Goal: Information Seeking & Learning: Learn about a topic

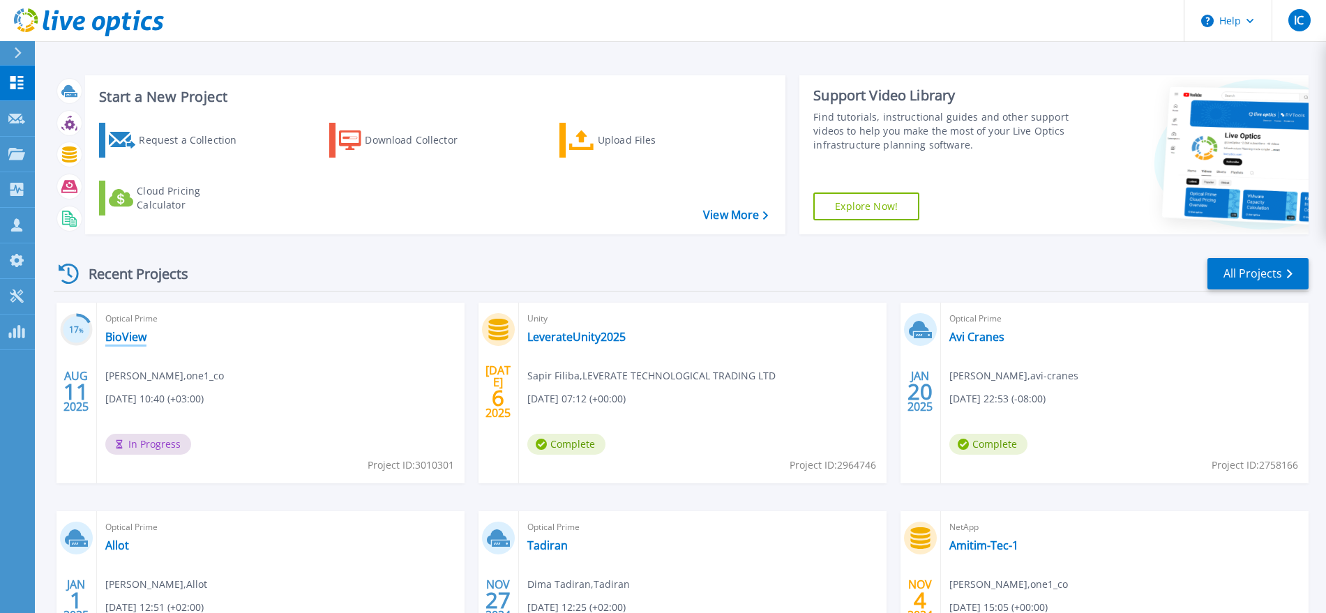
click at [130, 336] on link "BioView" at bounding box center [125, 337] width 41 height 14
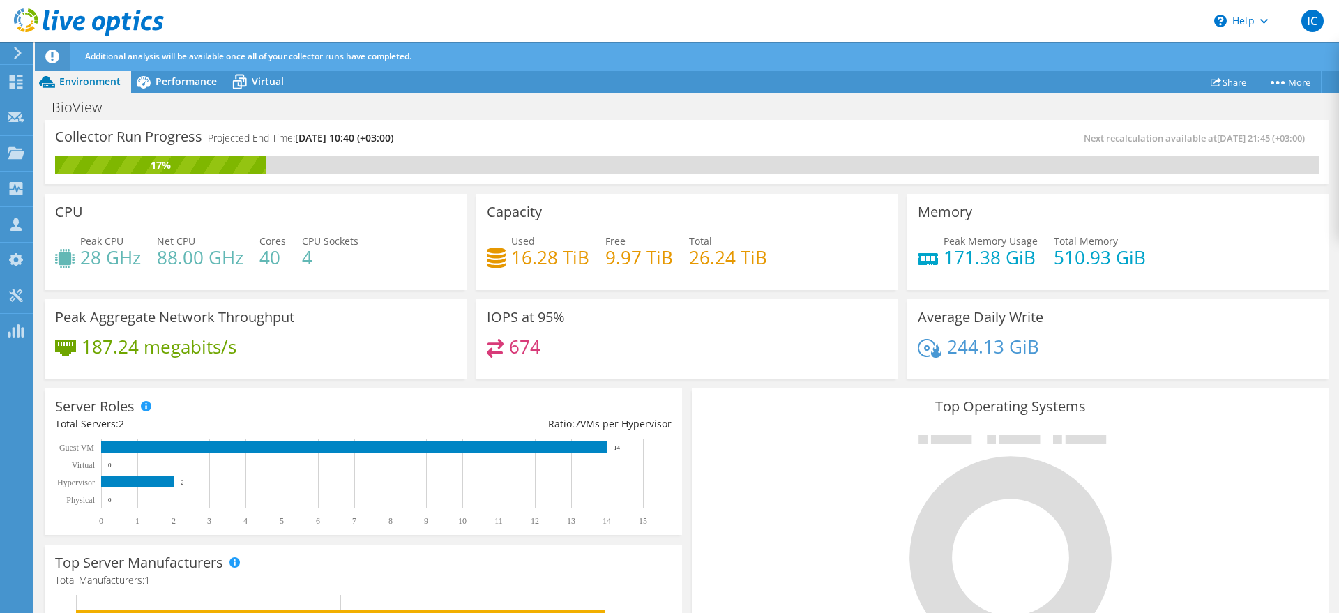
click at [997, 354] on h4 "244.13 GiB" at bounding box center [993, 346] width 92 height 15
click at [1002, 318] on h3 "Average Daily Write" at bounding box center [981, 317] width 126 height 15
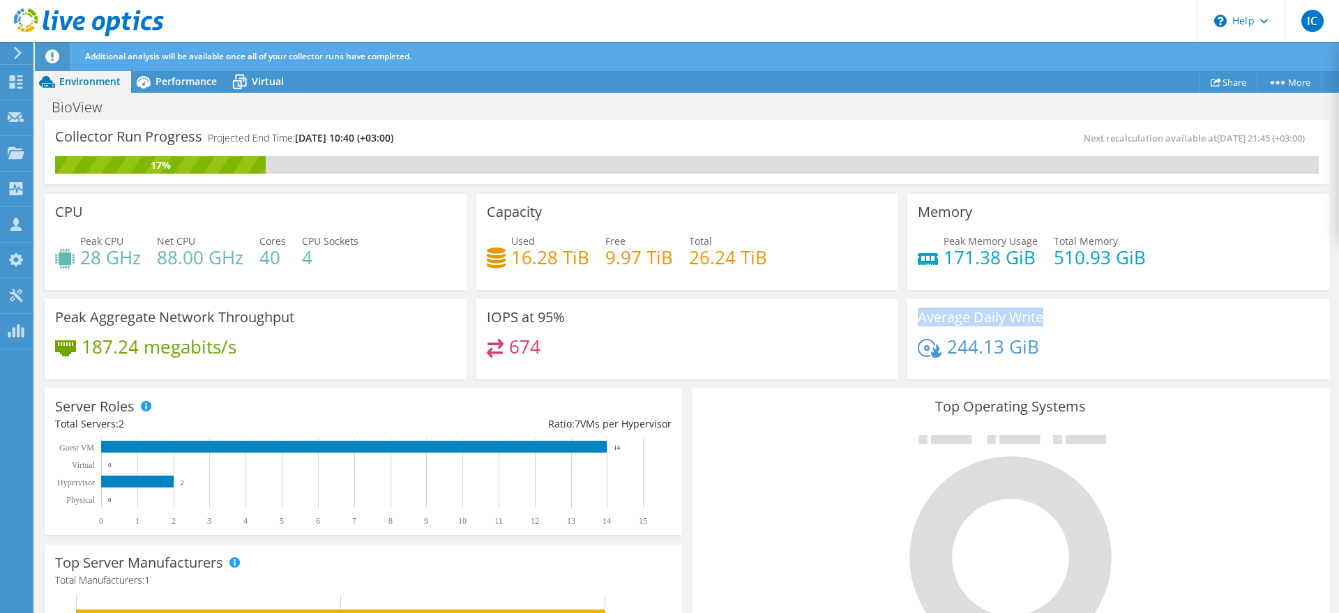
click at [1002, 318] on h3 "Average Daily Write" at bounding box center [981, 317] width 126 height 15
click at [1005, 264] on h4 "171.38 GiB" at bounding box center [990, 257] width 94 height 15
click at [1010, 230] on div "Memory Peak Memory Usage 171.38 GiB Total Memory 510.93 GiB" at bounding box center [1118, 242] width 422 height 96
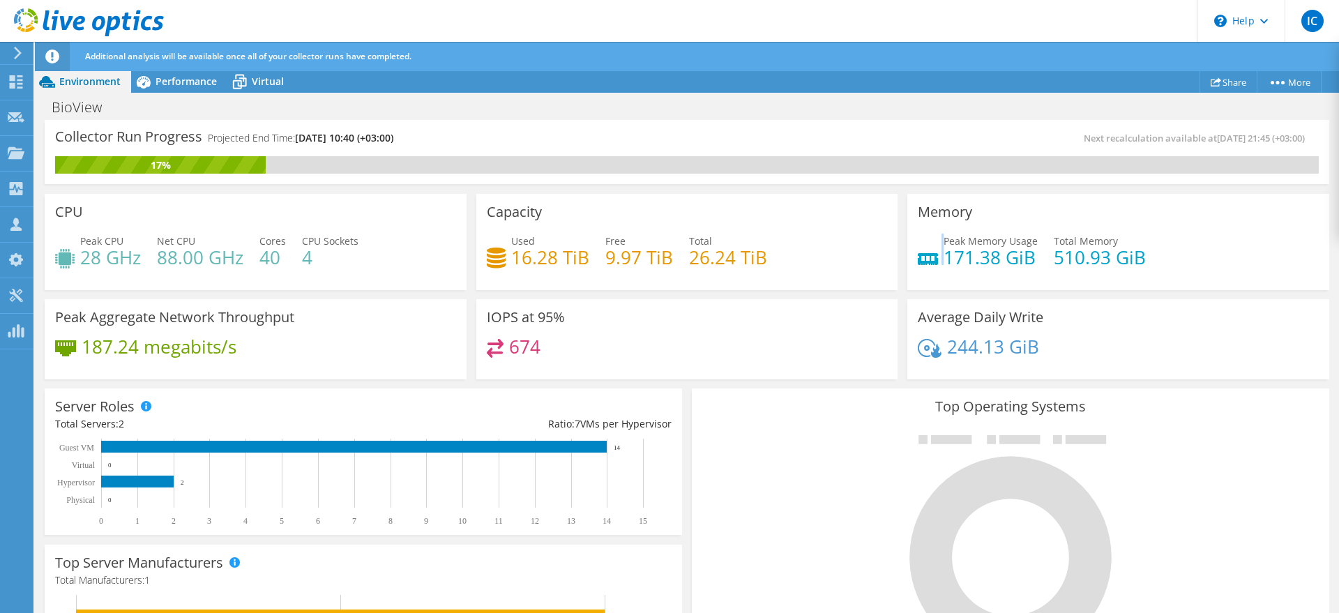
click at [1010, 230] on div "Memory Peak Memory Usage 171.38 GiB Total Memory 510.93 GiB" at bounding box center [1118, 242] width 422 height 96
click at [1003, 235] on span "Peak Memory Usage" at bounding box center [990, 240] width 94 height 13
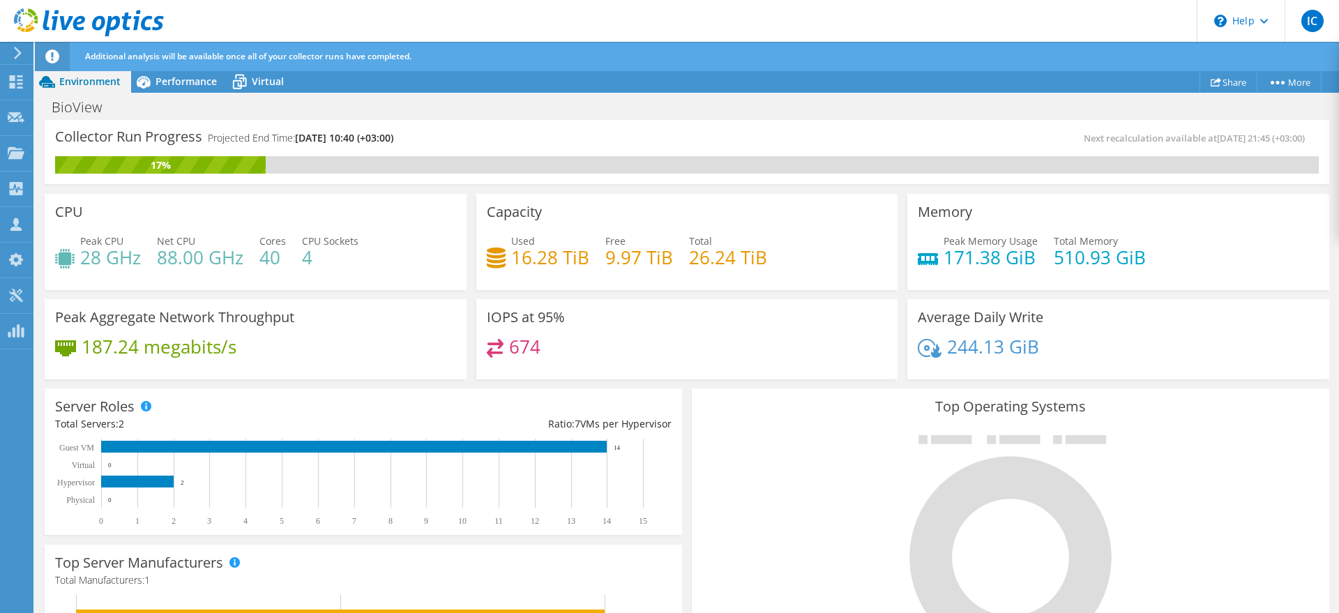
click at [1099, 240] on span "Total Memory" at bounding box center [1086, 240] width 64 height 13
click at [1085, 253] on h4 "510.93 GiB" at bounding box center [1100, 257] width 92 height 15
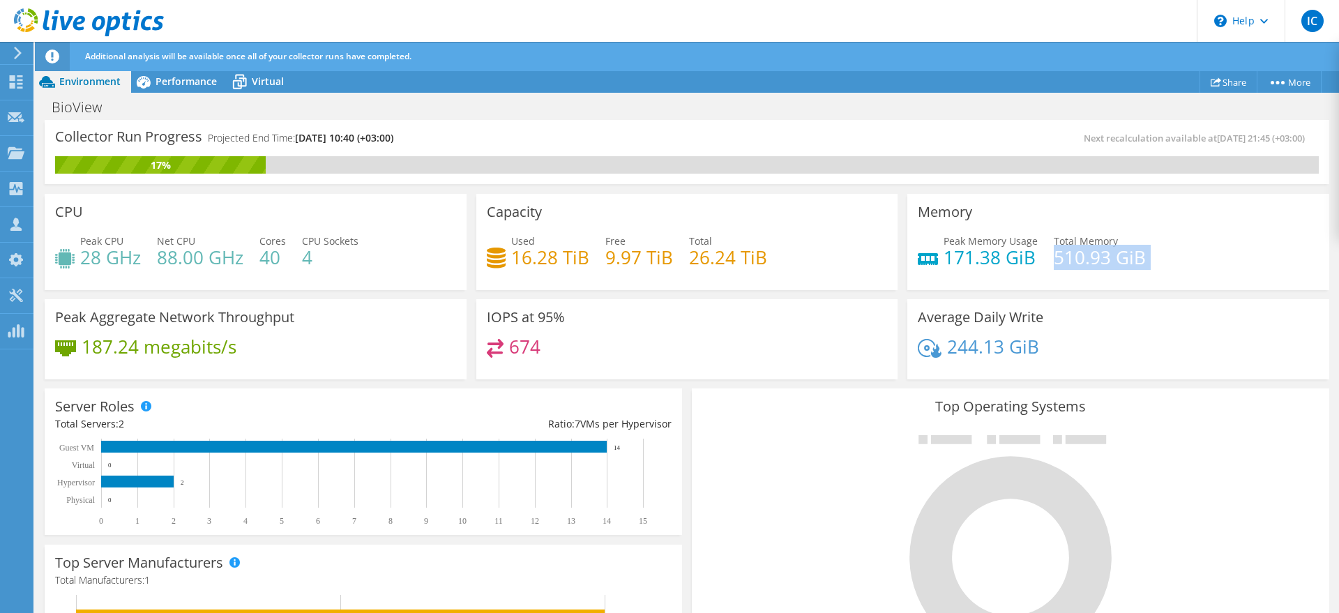
click at [1085, 253] on h4 "510.93 GiB" at bounding box center [1100, 257] width 92 height 15
click at [1080, 236] on span "Total Memory" at bounding box center [1086, 240] width 64 height 13
click at [971, 236] on span "Peak Memory Usage" at bounding box center [990, 240] width 94 height 13
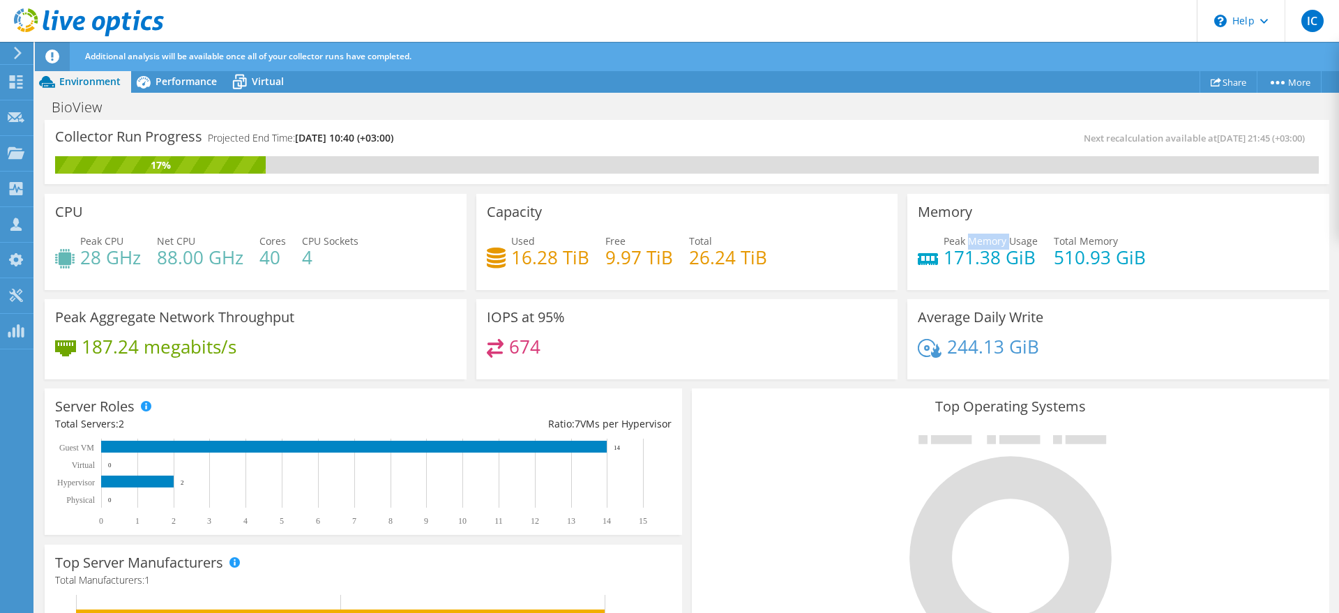
click at [971, 236] on span "Peak Memory Usage" at bounding box center [990, 240] width 94 height 13
click at [937, 216] on h3 "Memory" at bounding box center [945, 211] width 54 height 15
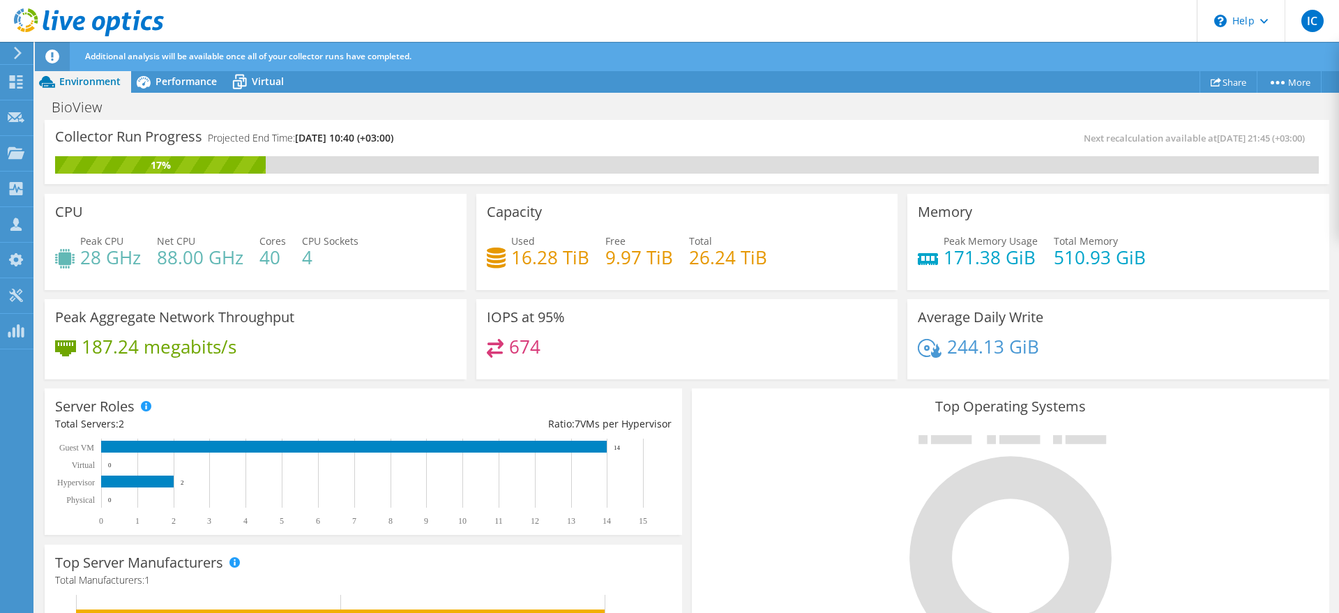
click at [241, 250] on h4 "88.00 GHz" at bounding box center [200, 257] width 86 height 15
click at [522, 345] on h4 "674" at bounding box center [524, 346] width 31 height 15
click at [537, 259] on h4 "16.28 TiB" at bounding box center [550, 257] width 78 height 15
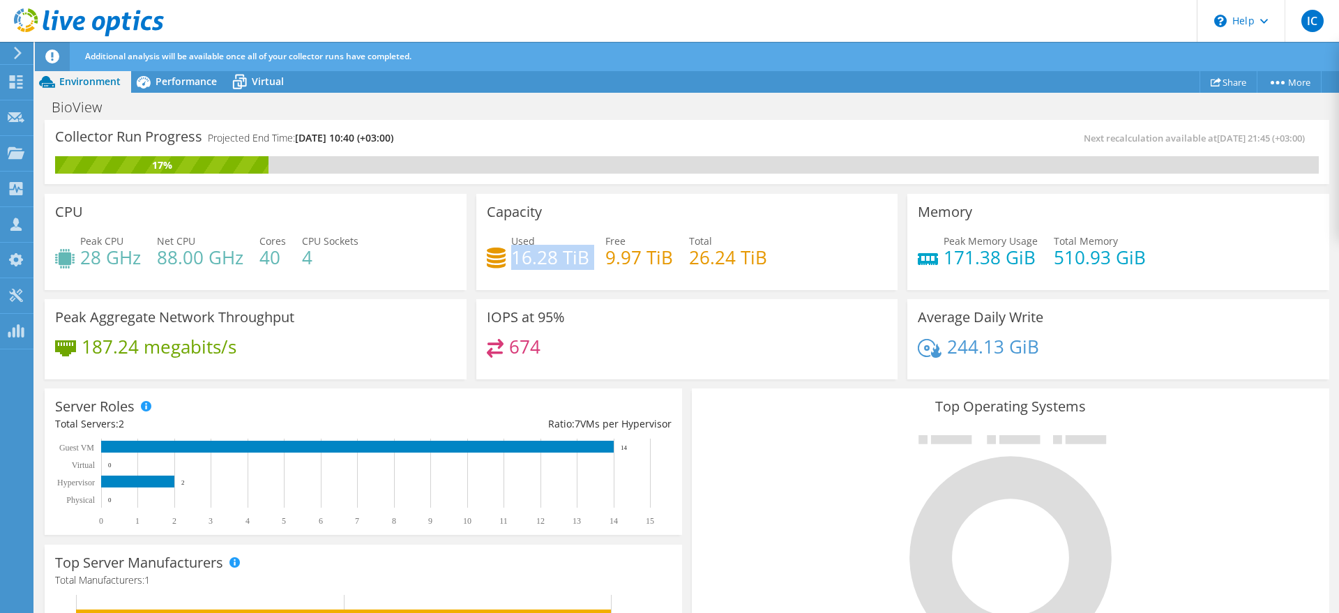
click at [537, 259] on h4 "16.28 TiB" at bounding box center [550, 257] width 78 height 15
click at [599, 253] on div "Used 16.28 TiB Free 9.97 TiB Total 26.24 TiB" at bounding box center [687, 256] width 401 height 45
click at [647, 251] on h4 "9.97 TiB" at bounding box center [639, 257] width 68 height 15
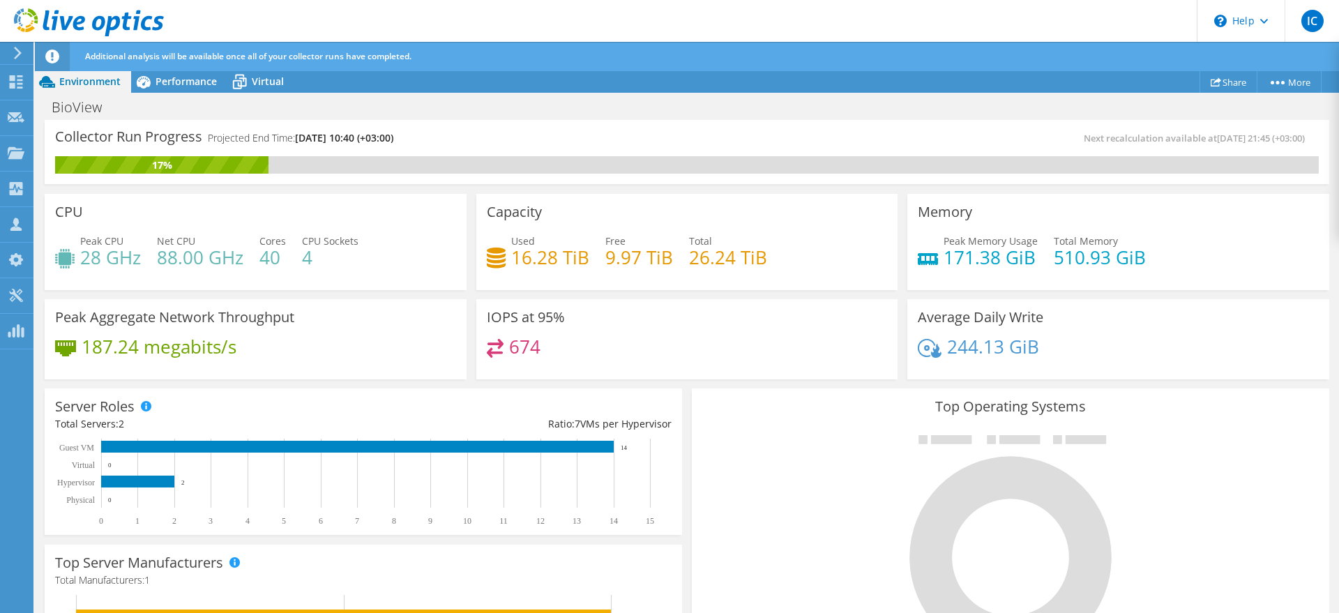
click at [746, 251] on h4 "26.24 TiB" at bounding box center [728, 257] width 78 height 15
click at [614, 258] on h4 "9.97 TiB" at bounding box center [639, 257] width 68 height 15
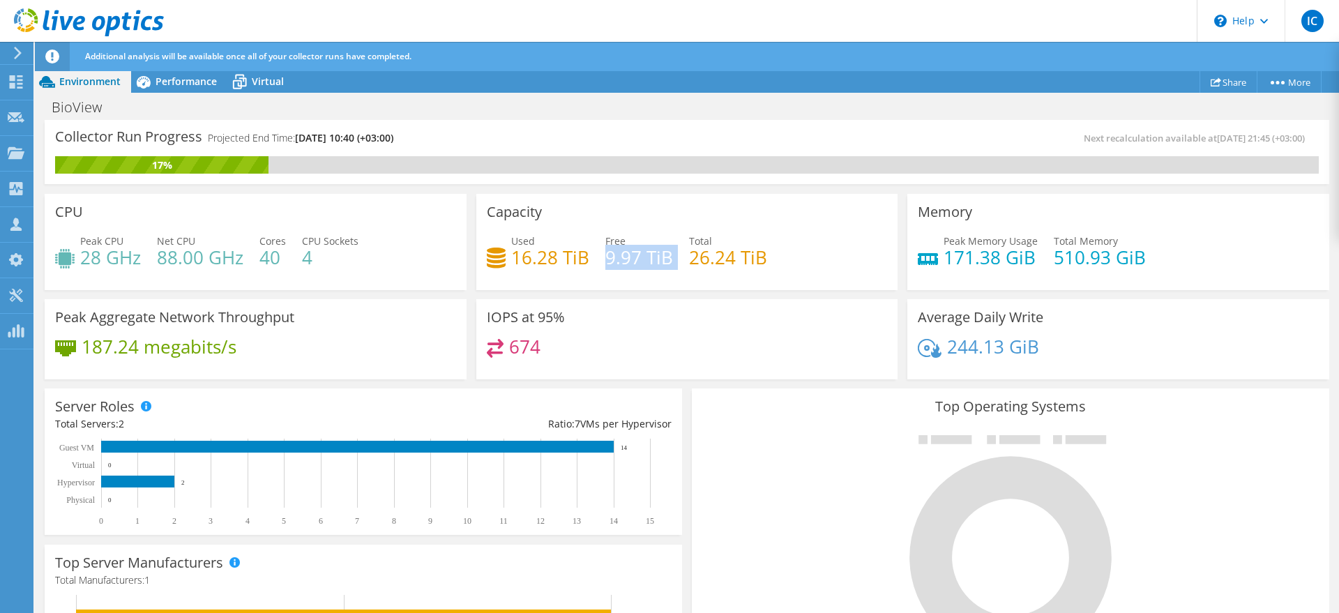
click at [614, 258] on h4 "9.97 TiB" at bounding box center [639, 257] width 68 height 15
click at [549, 262] on h4 "16.28 TiB" at bounding box center [550, 257] width 78 height 15
click at [594, 257] on div "Used 16.28 TiB Free 9.97 TiB Total 26.24 TiB" at bounding box center [687, 256] width 401 height 45
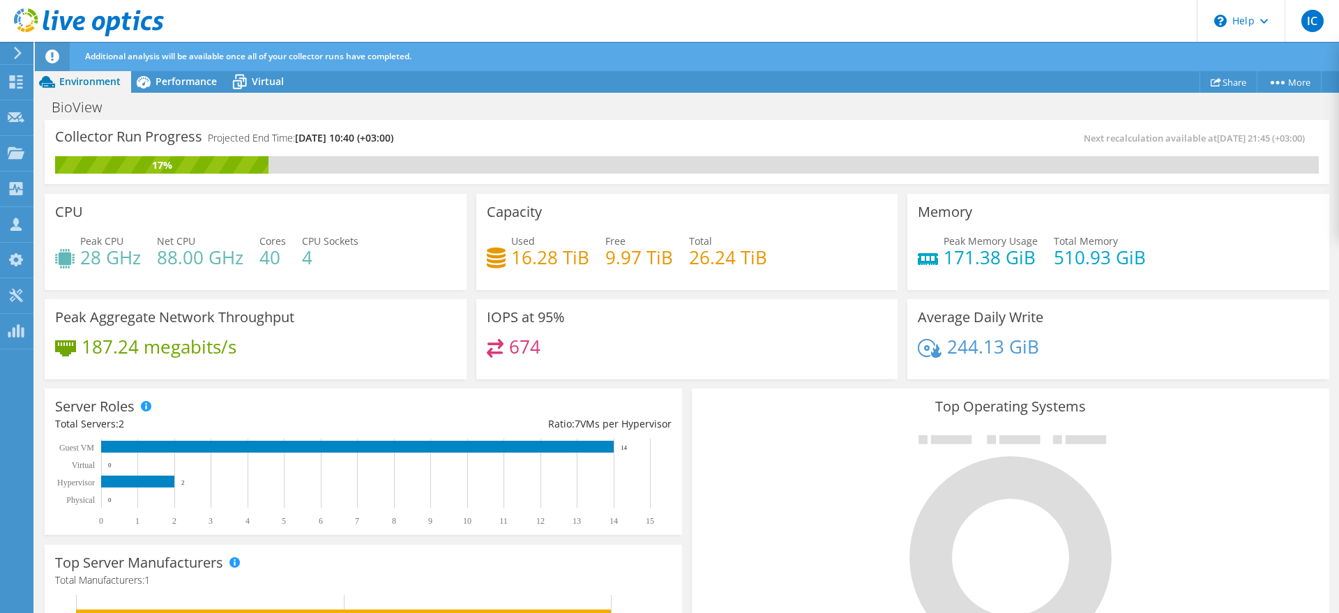
click at [621, 254] on h4 "9.97 TiB" at bounding box center [639, 257] width 68 height 15
click at [740, 252] on h4 "26.24 TiB" at bounding box center [728, 257] width 78 height 15
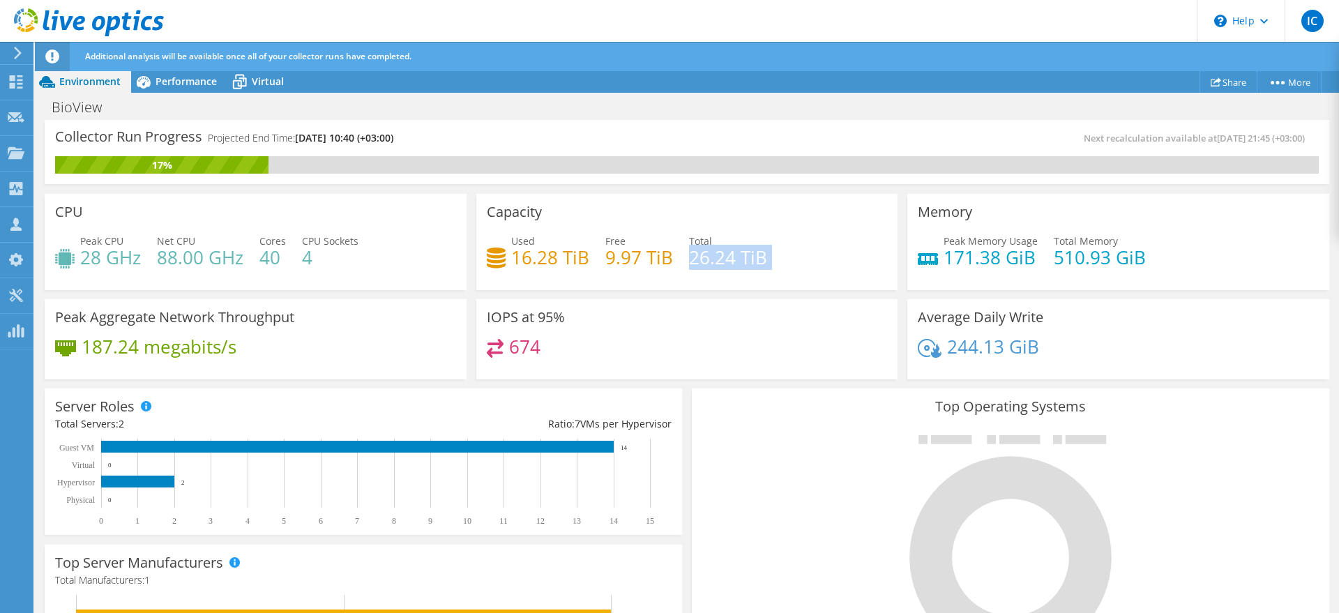
click at [740, 252] on h4 "26.24 TiB" at bounding box center [728, 257] width 78 height 15
click at [638, 263] on h4 "9.97 TiB" at bounding box center [639, 257] width 68 height 15
click at [555, 265] on h4 "16.28 TiB" at bounding box center [550, 257] width 78 height 15
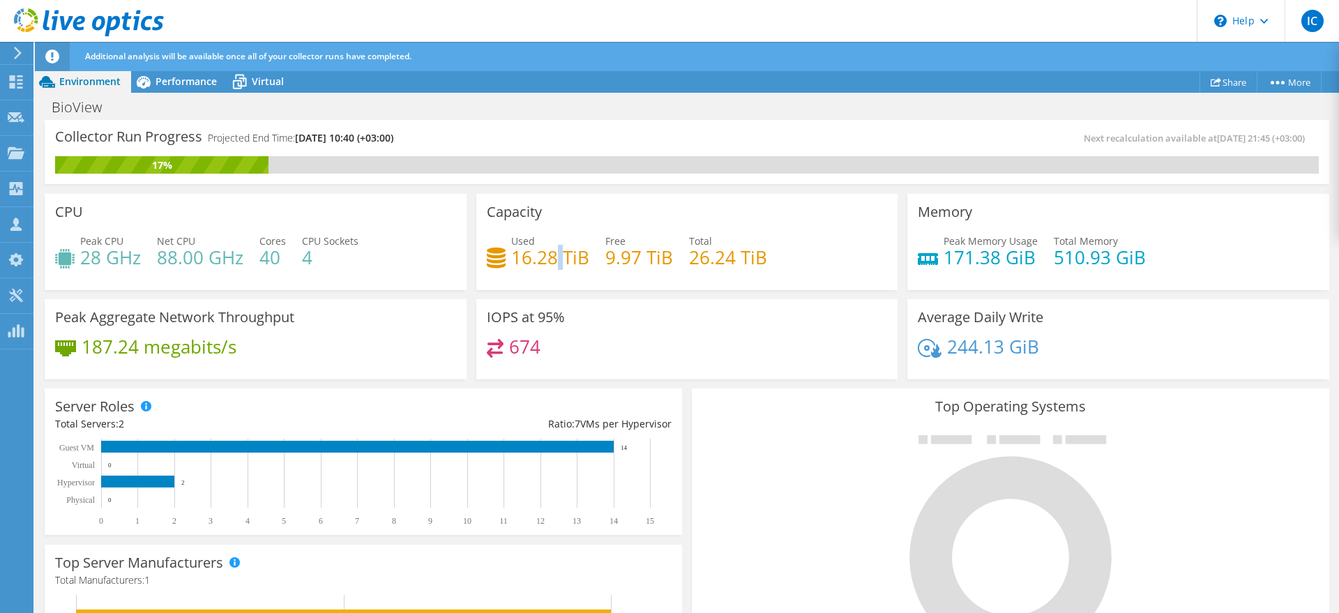
click at [555, 265] on h4 "16.28 TiB" at bounding box center [550, 257] width 78 height 15
click at [619, 261] on h4 "9.97 TiB" at bounding box center [639, 257] width 68 height 15
click at [622, 261] on h4 "9.97 TiB" at bounding box center [639, 257] width 68 height 15
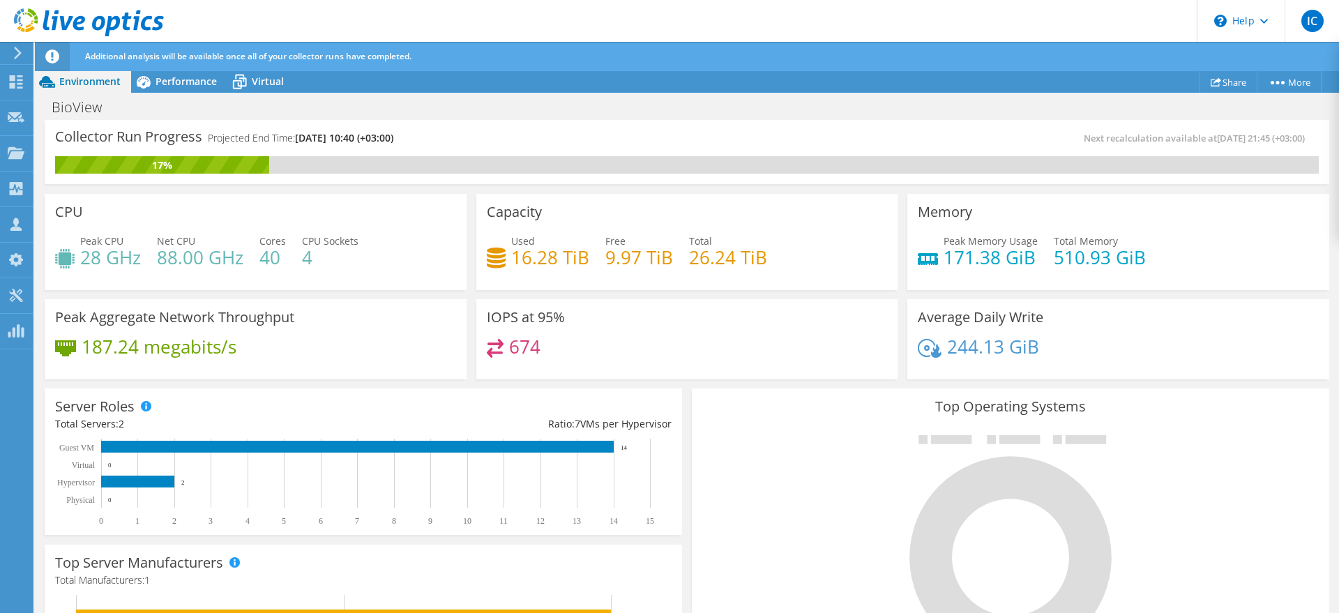
click at [692, 256] on h4 "26.24 TiB" at bounding box center [728, 257] width 78 height 15
click at [742, 252] on h4 "26.24 TiB" at bounding box center [728, 257] width 78 height 15
click at [678, 251] on div "Used 16.28 TiB Free 9.97 TiB Total 26.24 TiB" at bounding box center [687, 256] width 401 height 45
